Goal: Task Accomplishment & Management: Manage account settings

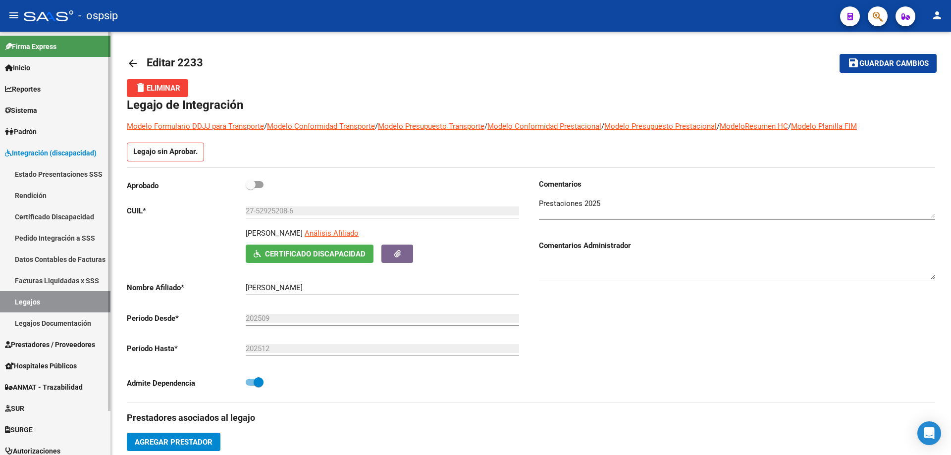
scroll to position [18, 0]
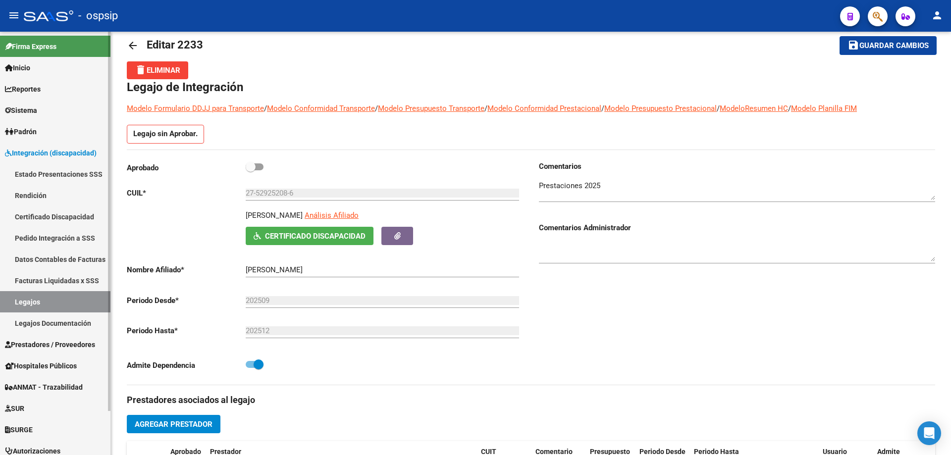
click at [21, 302] on link "Legajos" at bounding box center [55, 301] width 110 height 21
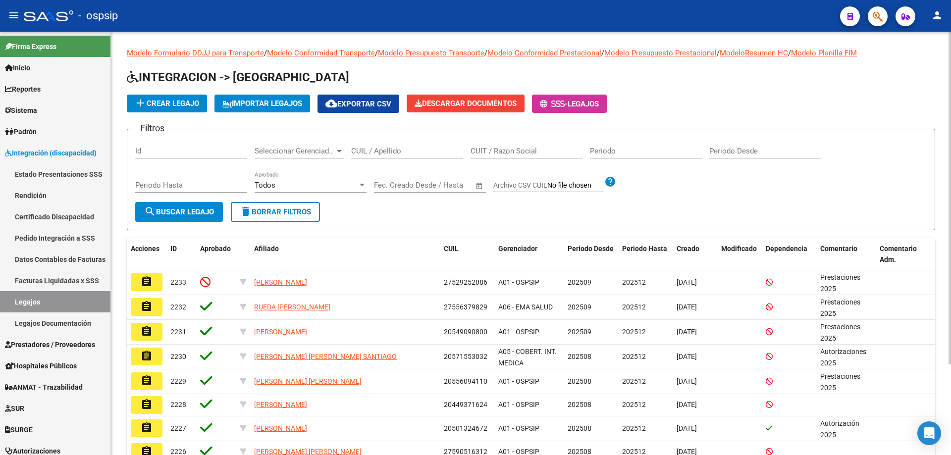
click at [395, 151] on input "CUIL / Apellido" at bounding box center [407, 151] width 112 height 9
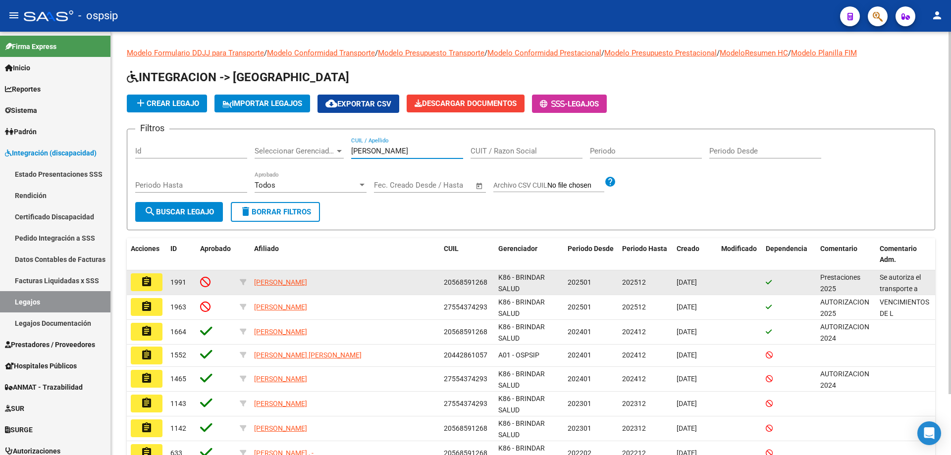
type input "[PERSON_NAME]"
click at [153, 281] on button "assignment" at bounding box center [147, 283] width 32 height 18
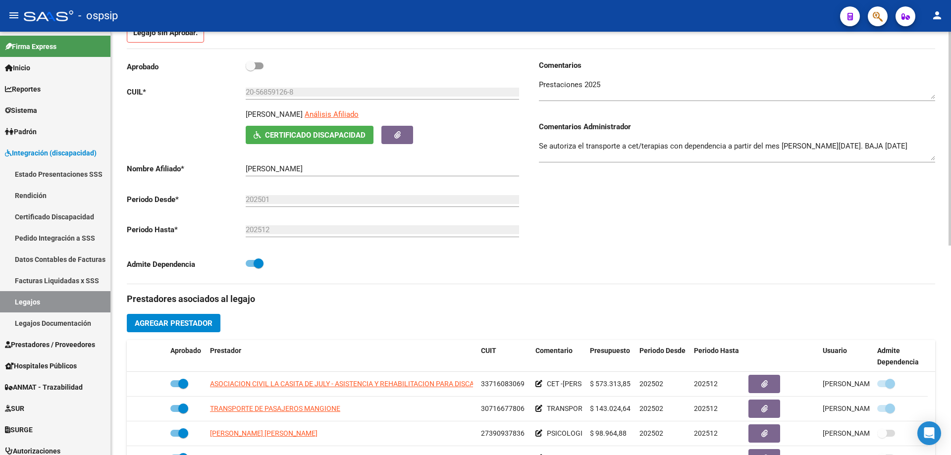
scroll to position [117, 0]
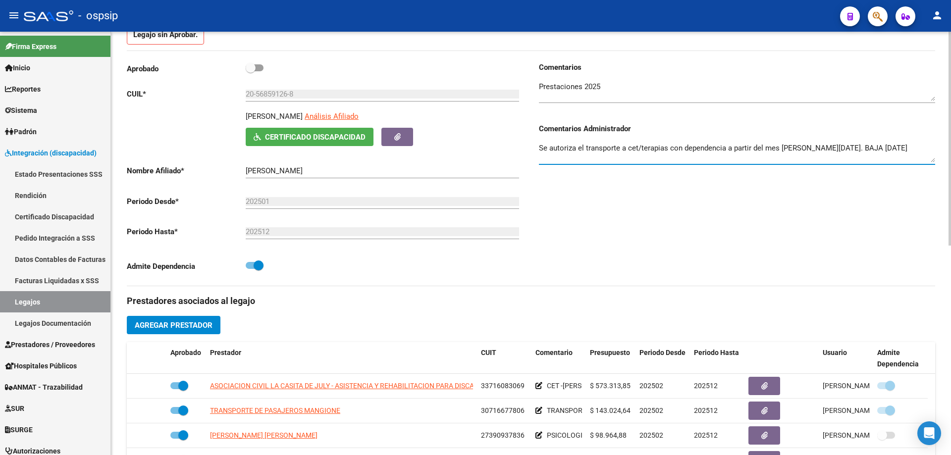
click at [899, 148] on textarea "Se autoriza el transporte a cet/terapias con dependencia a partir del mes [PERS…" at bounding box center [737, 153] width 396 height 20
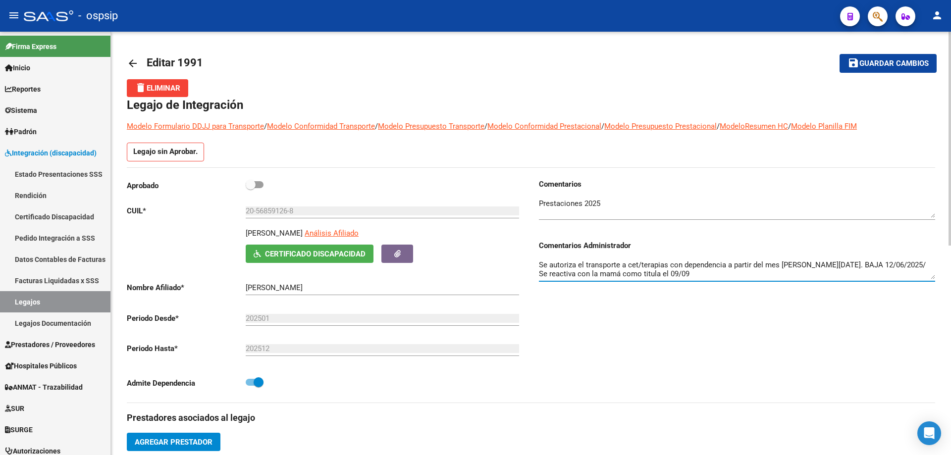
type textarea "Se autoriza el transporte a cet/terapias con dependencia a partir del mes [PERS…"
click at [866, 57] on button "save Guardar cambios" at bounding box center [888, 63] width 97 height 18
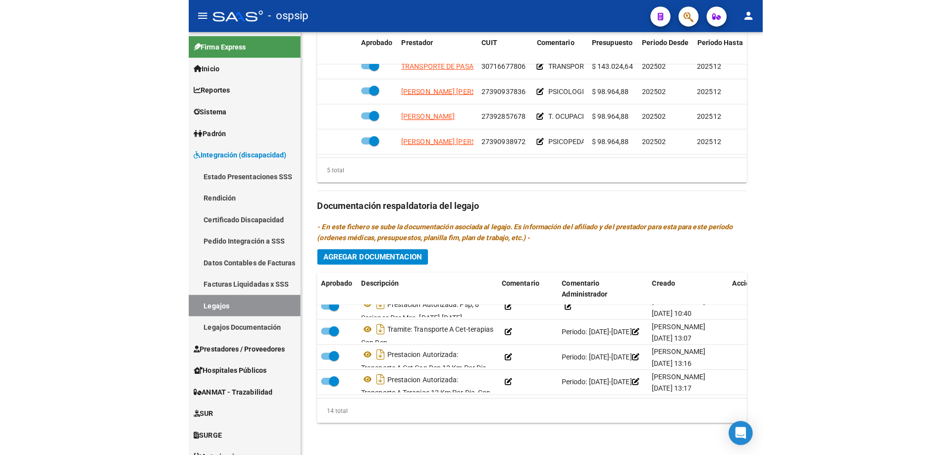
scroll to position [414, 0]
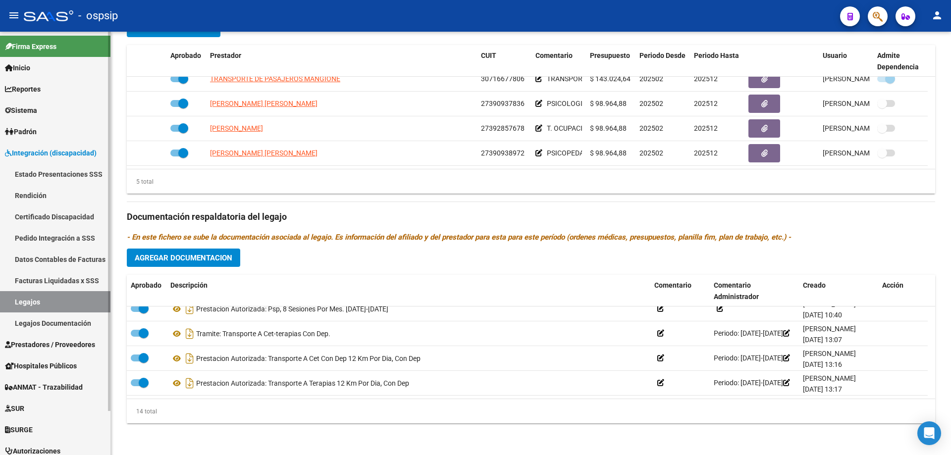
click at [46, 294] on link "Legajos" at bounding box center [55, 301] width 110 height 21
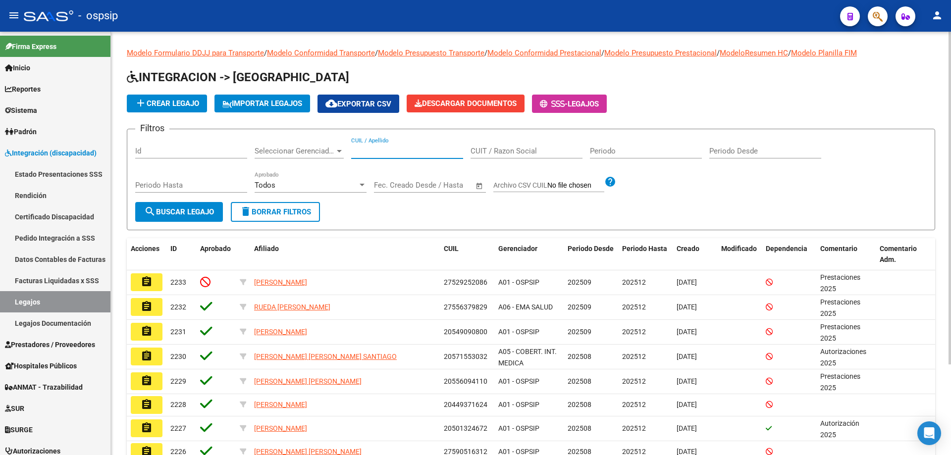
click at [388, 153] on input "CUIL / Apellido" at bounding box center [407, 151] width 112 height 9
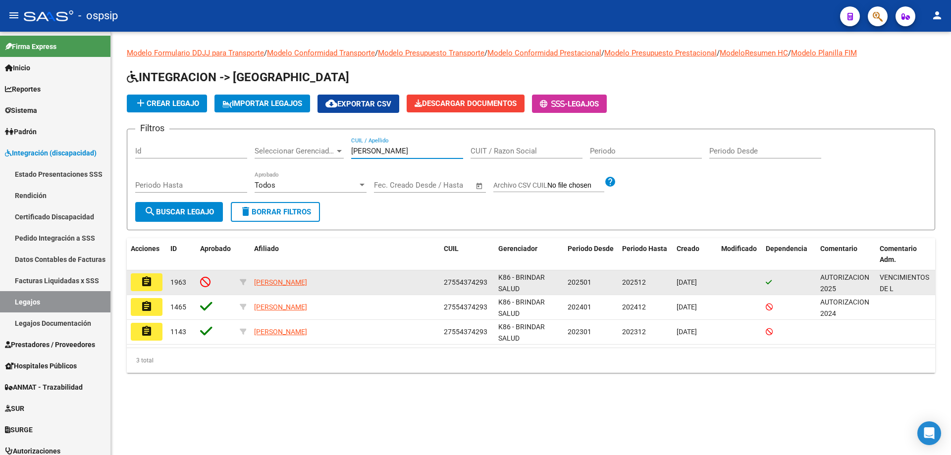
type input "[PERSON_NAME]"
click at [151, 284] on mat-icon "assignment" at bounding box center [147, 282] width 12 height 12
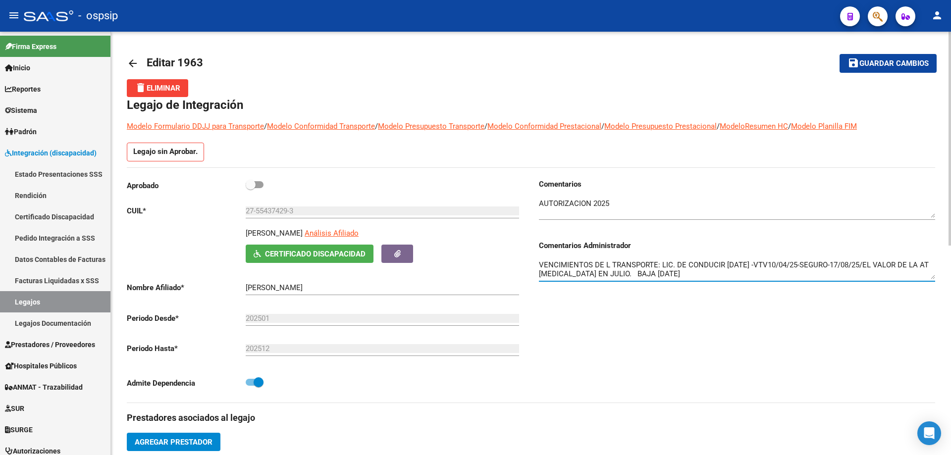
click at [711, 273] on textarea "VENCIMIENTOS DE L TRANSPORTE: LIC. DE CONDUCIR [DATE] -VTV10/04/25-SEGURO-17/08…" at bounding box center [737, 270] width 396 height 20
drag, startPoint x: 705, startPoint y: 272, endPoint x: 693, endPoint y: 275, distance: 12.7
click at [693, 275] on textarea "VENCIMIENTOS DE L TRANSPORTE: LIC. DE CONDUCIR [DATE] -VTV10/04/25-SEGURO-17/08…" at bounding box center [737, 270] width 396 height 20
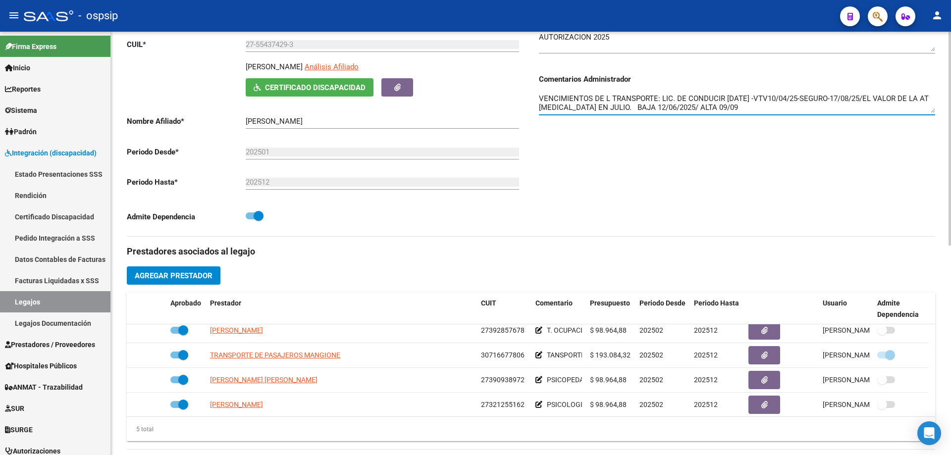
scroll to position [35, 0]
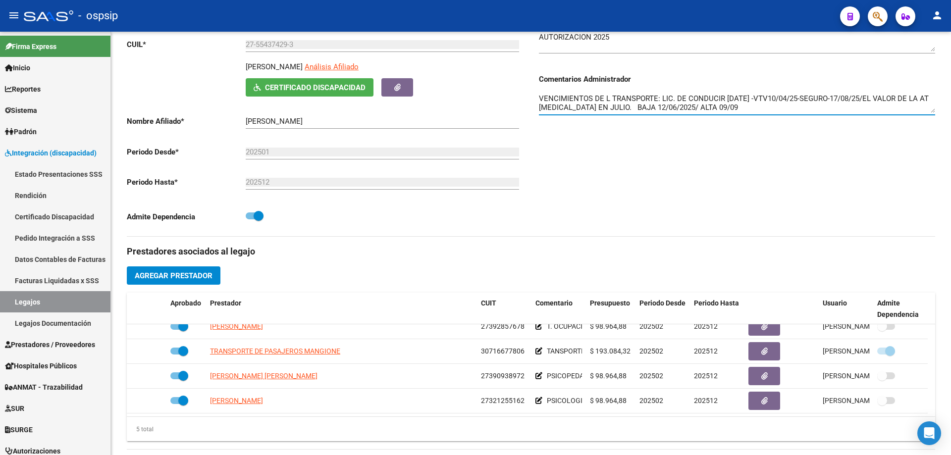
type textarea "VENCIMIENTOS DE L TRANSPORTE: LIC. DE CONDUCIR [DATE] -VTV10/04/25-SEGURO-17/08…"
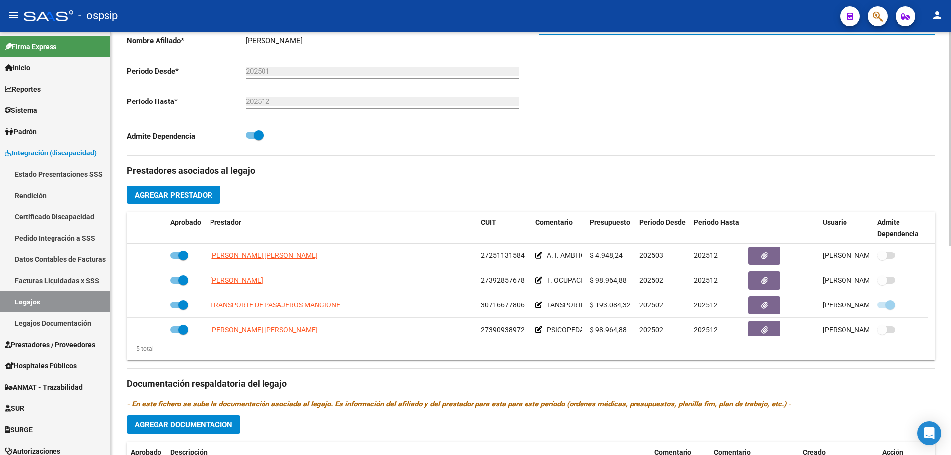
scroll to position [248, 0]
